Goal: Task Accomplishment & Management: Use online tool/utility

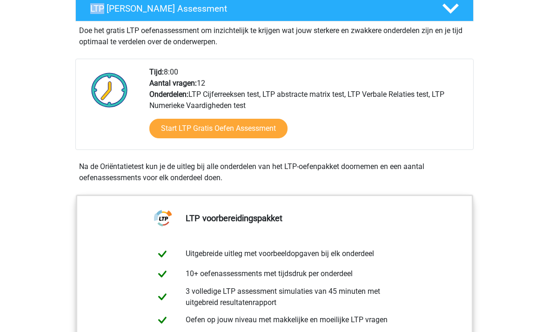
scroll to position [184, 0]
click at [262, 123] on link "Start LTP Gratis Oefen Assessment" at bounding box center [218, 129] width 138 height 20
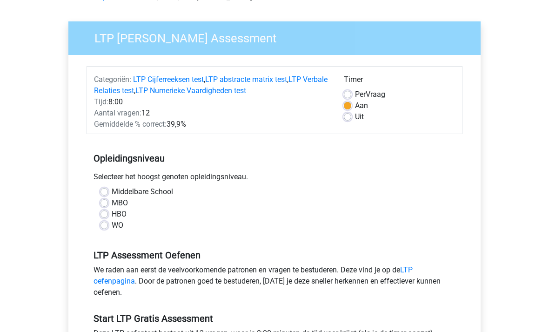
scroll to position [61, 0]
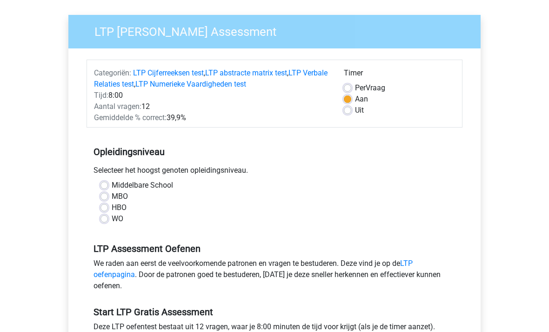
click at [112, 220] on label "WO" at bounding box center [118, 218] width 12 height 11
click at [107, 220] on input "WO" at bounding box center [104, 217] width 7 height 9
radio input "true"
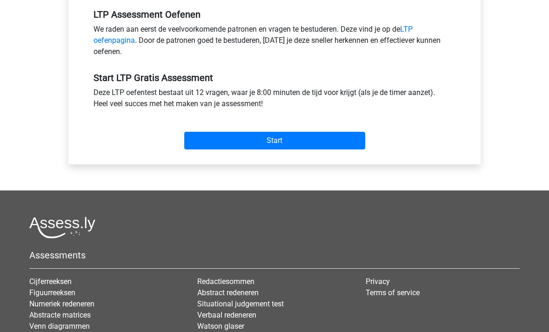
scroll to position [298, 0]
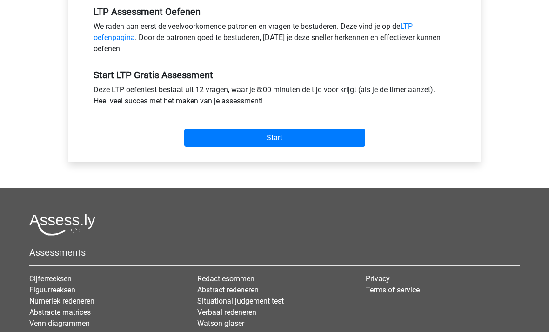
click at [293, 133] on input "Start" at bounding box center [274, 138] width 181 height 18
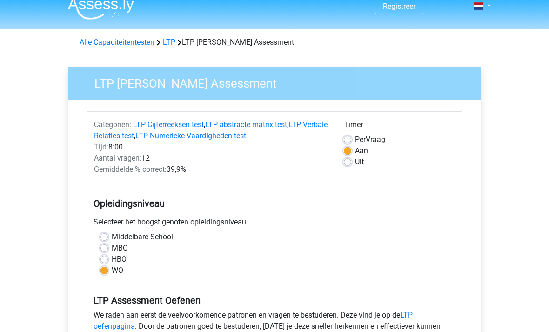
scroll to position [0, 0]
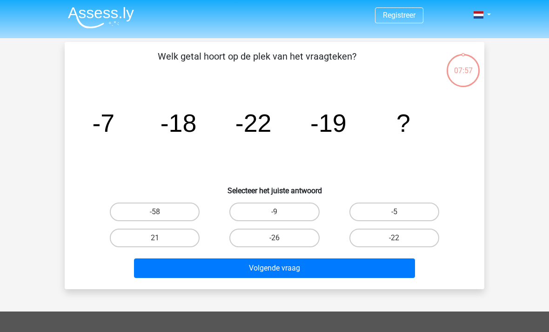
scroll to position [1, 0]
click at [288, 237] on label "-26" at bounding box center [274, 238] width 90 height 19
click at [281, 238] on input "-26" at bounding box center [278, 241] width 6 height 6
radio input "true"
click at [284, 270] on button "Volgende vraag" at bounding box center [275, 268] width 282 height 20
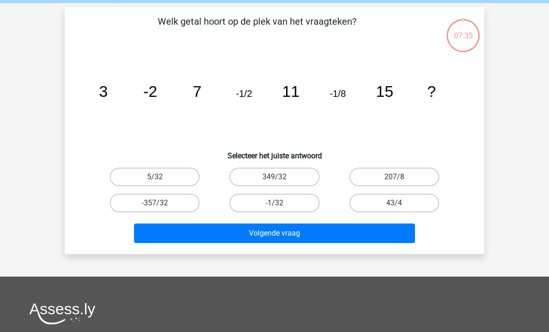
scroll to position [43, 0]
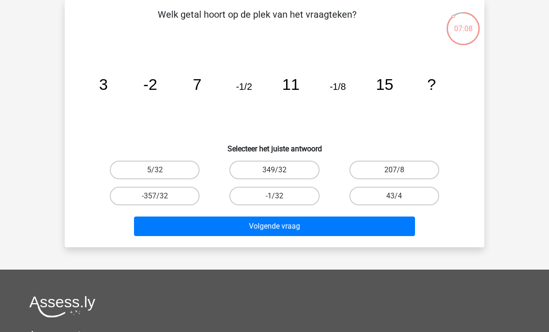
click at [299, 194] on label "-1/32" at bounding box center [274, 196] width 90 height 19
click at [281, 196] on input "-1/32" at bounding box center [278, 199] width 6 height 6
radio input "true"
click at [309, 222] on button "Volgende vraag" at bounding box center [275, 226] width 282 height 20
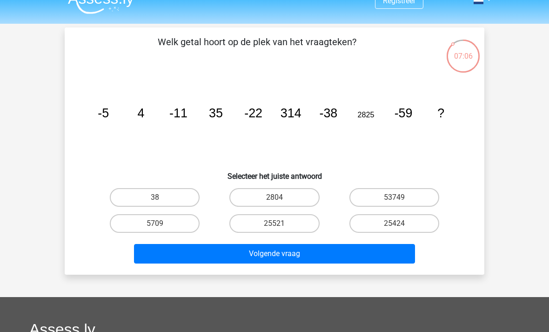
scroll to position [0, 0]
